Goal: Task Accomplishment & Management: Manage account settings

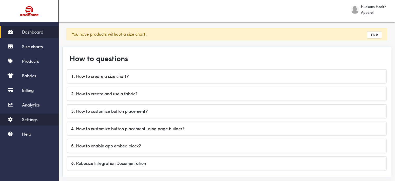
click at [33, 118] on span "Settings" at bounding box center [30, 119] width 16 height 5
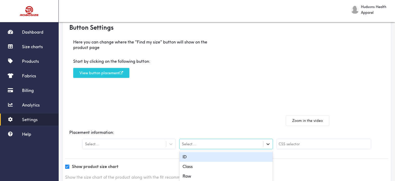
scroll to position [30, 0]
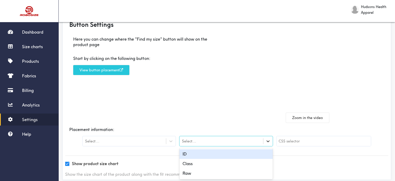
click at [266, 145] on div at bounding box center [268, 141] width 10 height 10
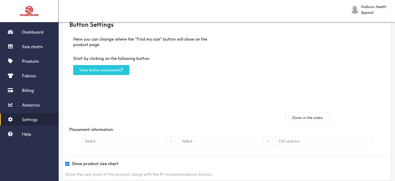
click at [225, 108] on div "Here you can change where the "Find my size" button will show on the product pa…" at bounding box center [146, 77] width 162 height 90
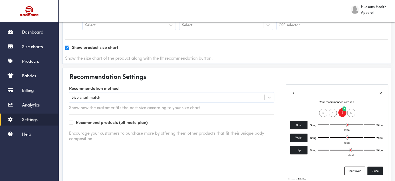
scroll to position [160, 0]
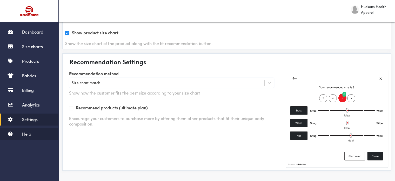
click at [23, 134] on span "Help" at bounding box center [26, 133] width 9 height 5
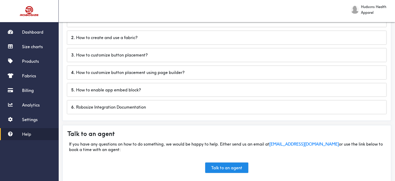
scroll to position [35, 0]
click at [171, 73] on div "4 . How to customize button placement using page builder?" at bounding box center [226, 72] width 319 height 13
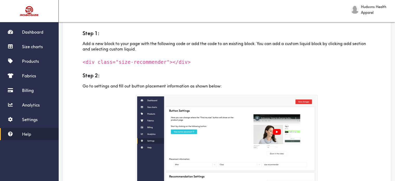
scroll to position [101, 0]
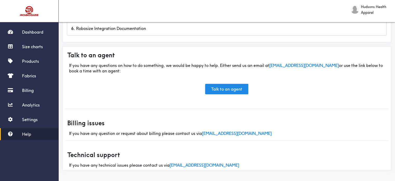
scroll to position [114, 0]
click at [220, 89] on link "Talk to an agent" at bounding box center [226, 89] width 43 height 10
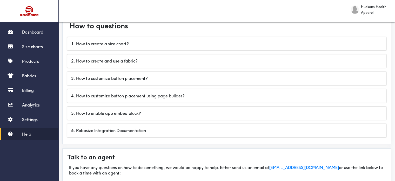
scroll to position [12, 0]
click at [162, 130] on div "6 . Robosize Integration Documentation" at bounding box center [226, 130] width 319 height 13
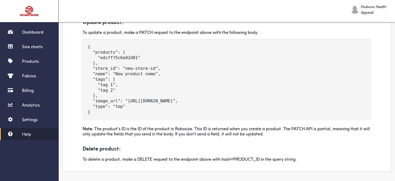
scroll to position [404, 0]
click at [30, 120] on span "Settings" at bounding box center [30, 119] width 16 height 5
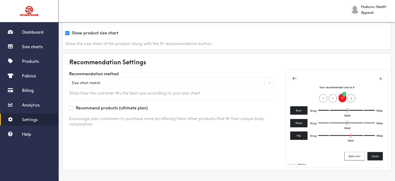
scroll to position [159, 0]
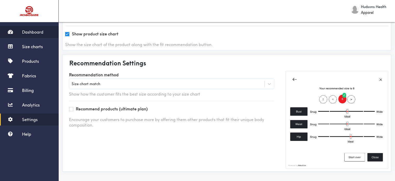
click at [36, 35] on link "Dashboard" at bounding box center [29, 32] width 59 height 12
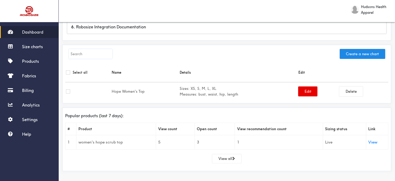
scroll to position [136, 0]
click at [306, 90] on button "Edit" at bounding box center [307, 91] width 19 height 10
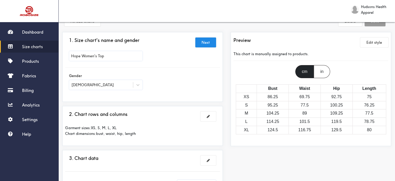
scroll to position [13, 0]
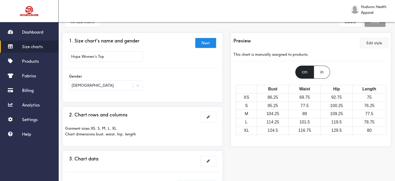
click at [371, 46] on button "Edit style" at bounding box center [375, 43] width 28 height 10
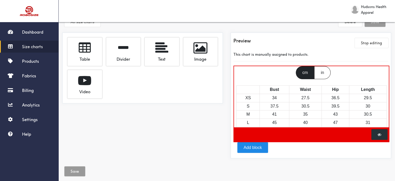
click at [271, 70] on div "cm in" at bounding box center [311, 72] width 163 height 13
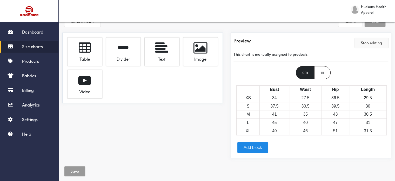
click at [371, 42] on button "Stop editing" at bounding box center [372, 43] width 34 height 10
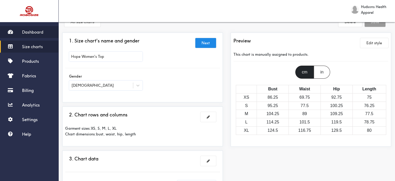
click at [37, 27] on link "Dashboard" at bounding box center [29, 32] width 59 height 12
